Goal: Task Accomplishment & Management: Complete application form

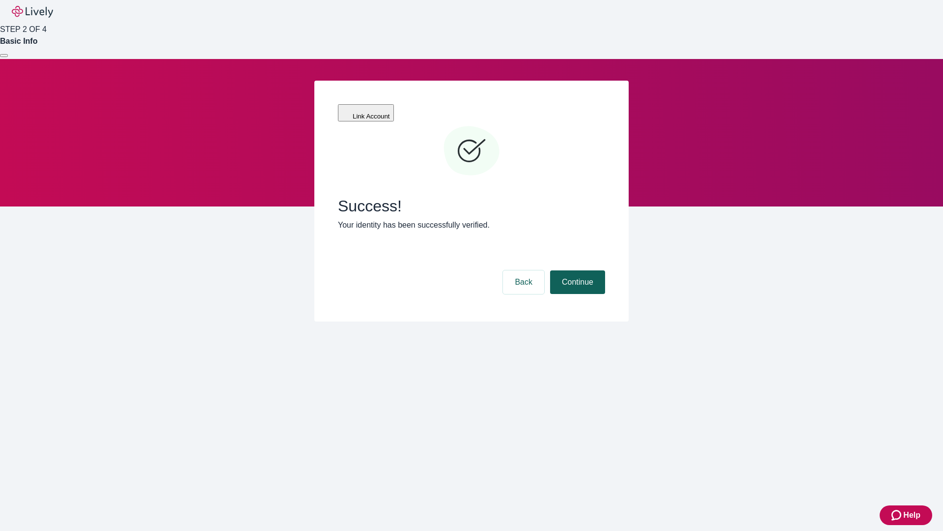
click at [576, 270] on button "Continue" at bounding box center [577, 282] width 55 height 24
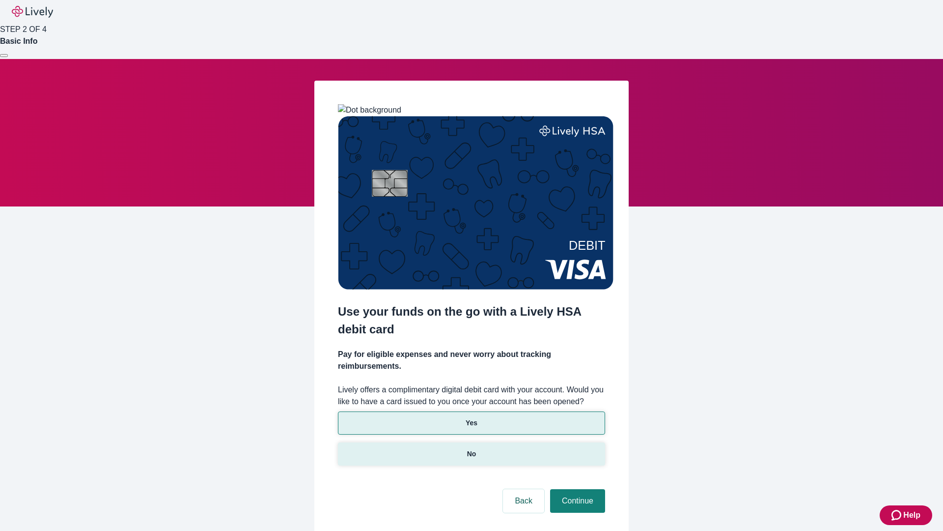
click at [471, 449] on p "No" at bounding box center [471, 454] width 9 height 10
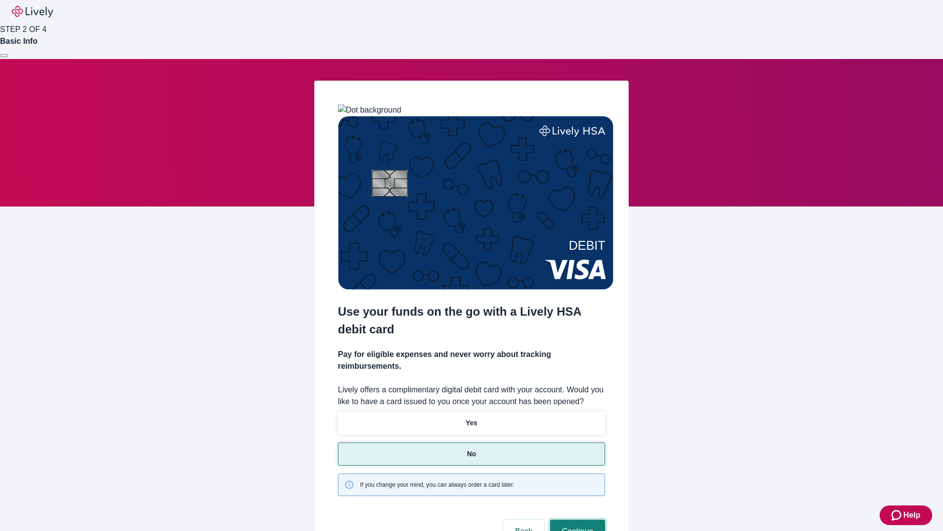
click at [576, 519] on button "Continue" at bounding box center [577, 531] width 55 height 24
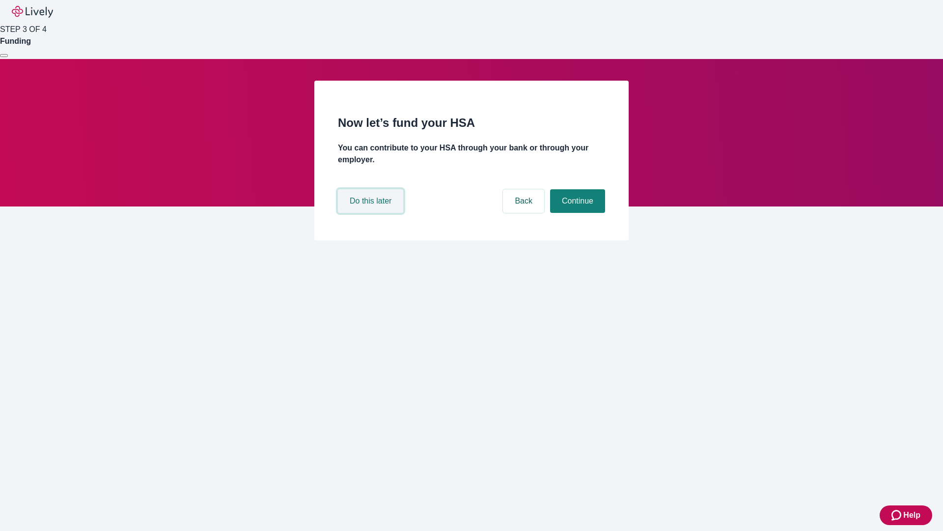
click at [372, 213] on button "Do this later" at bounding box center [370, 201] width 65 height 24
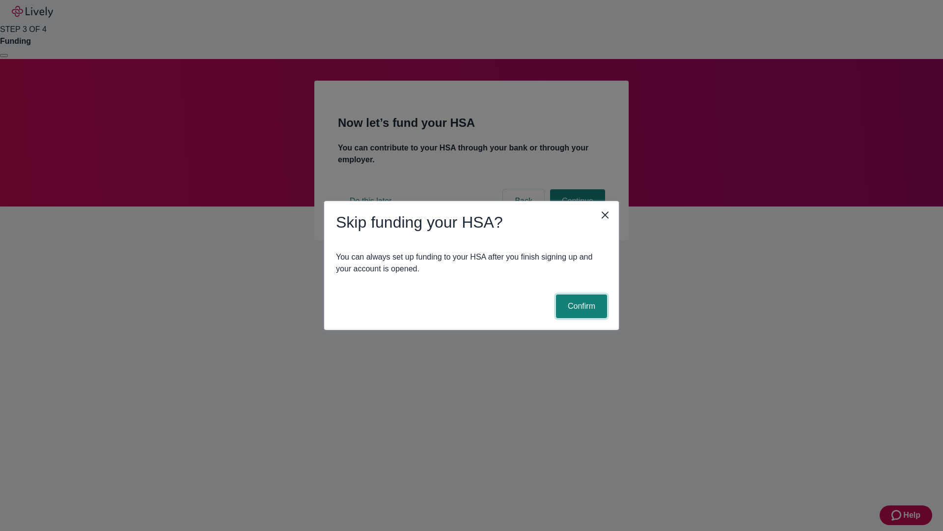
click at [580, 306] on button "Confirm" at bounding box center [581, 306] width 51 height 24
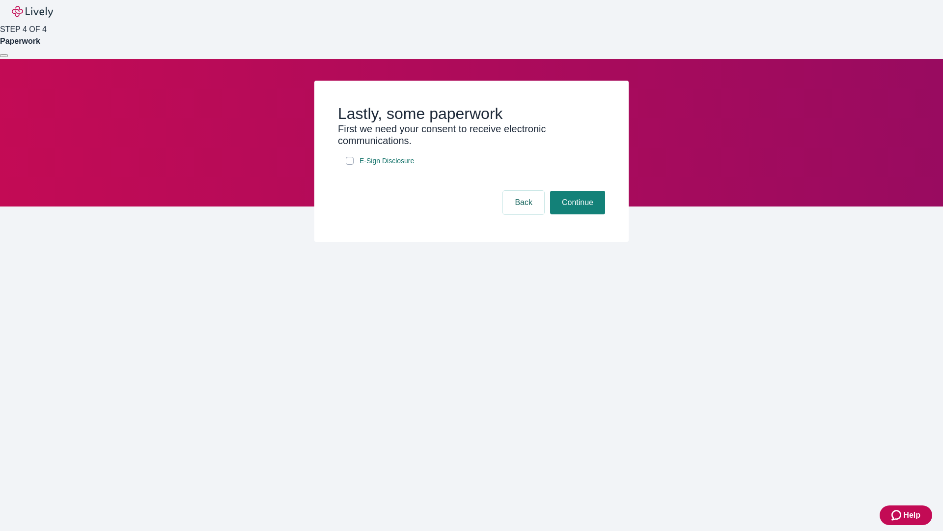
click at [350, 165] on input "E-Sign Disclosure" at bounding box center [350, 161] width 8 height 8
checkbox input "true"
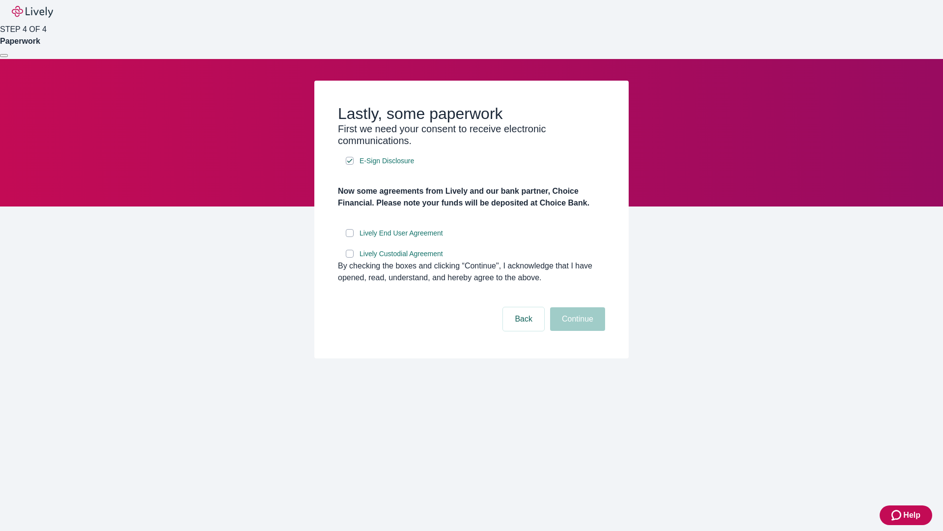
click at [350, 237] on input "Lively End User Agreement" at bounding box center [350, 233] width 8 height 8
checkbox input "true"
click at [350, 257] on input "Lively Custodial Agreement" at bounding box center [350, 254] width 8 height 8
checkbox input "true"
click at [576, 331] on button "Continue" at bounding box center [577, 319] width 55 height 24
